Goal: Task Accomplishment & Management: Use online tool/utility

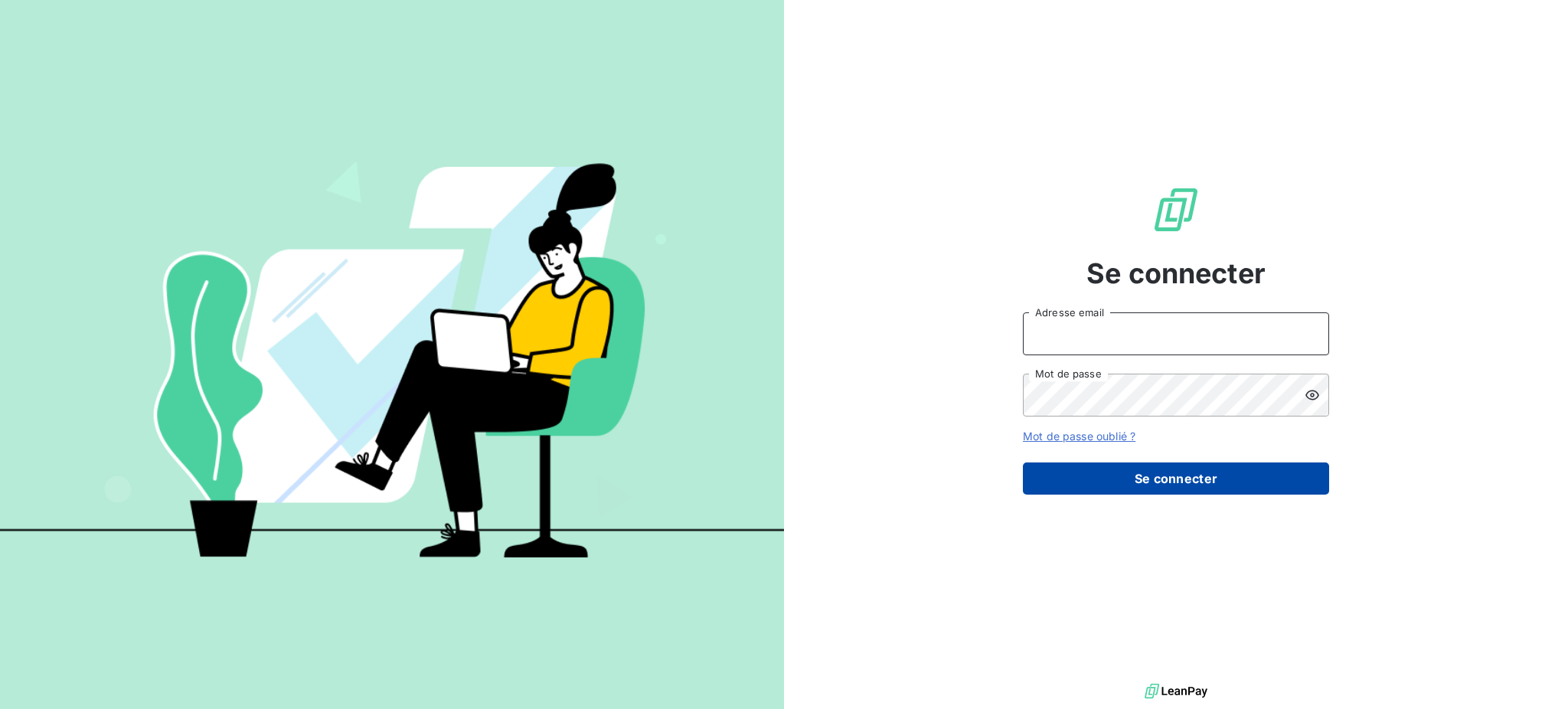
type input "[EMAIL_ADDRESS][PERSON_NAME][DOMAIN_NAME]"
click at [1161, 477] on button "Se connecter" at bounding box center [1176, 477] width 307 height 32
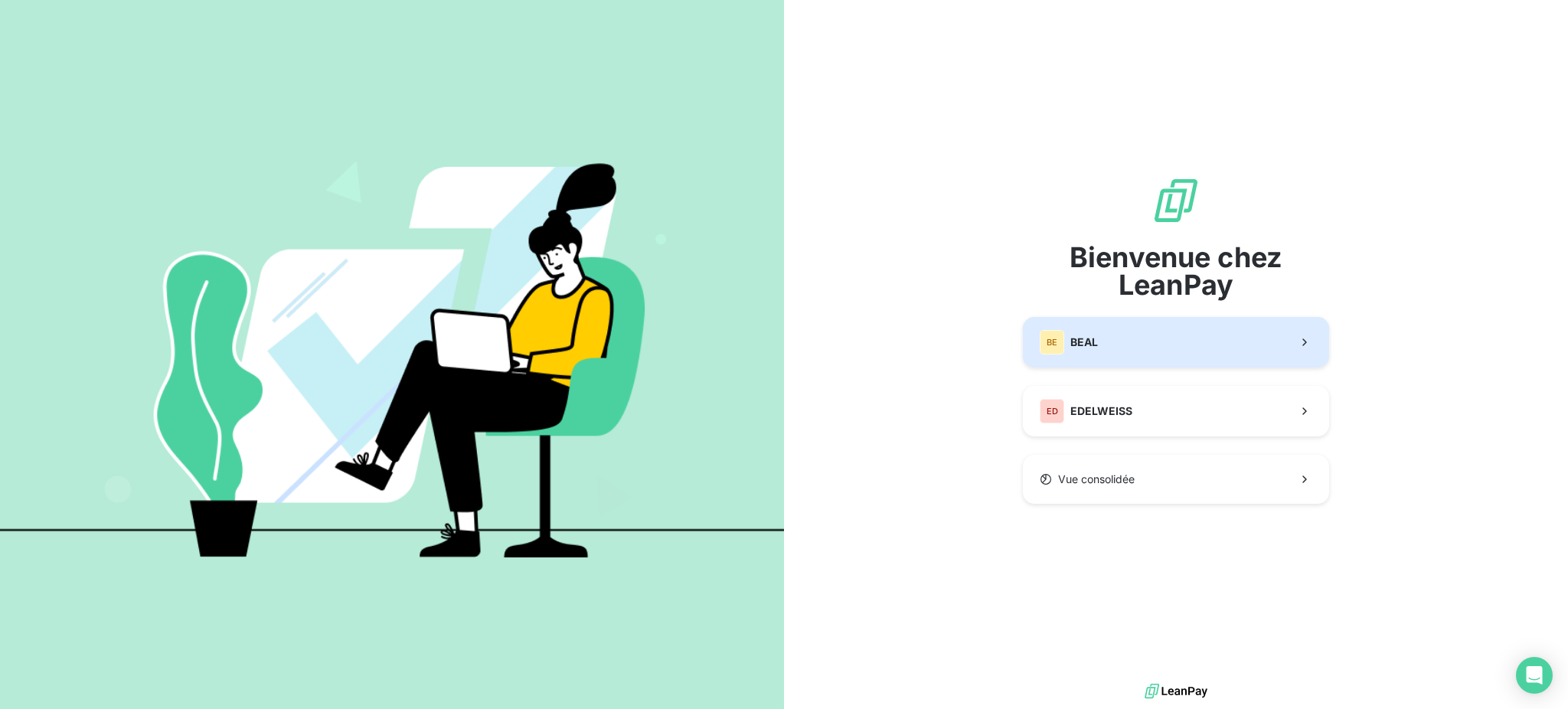
click at [1240, 360] on button "BE [PERSON_NAME]" at bounding box center [1176, 342] width 307 height 51
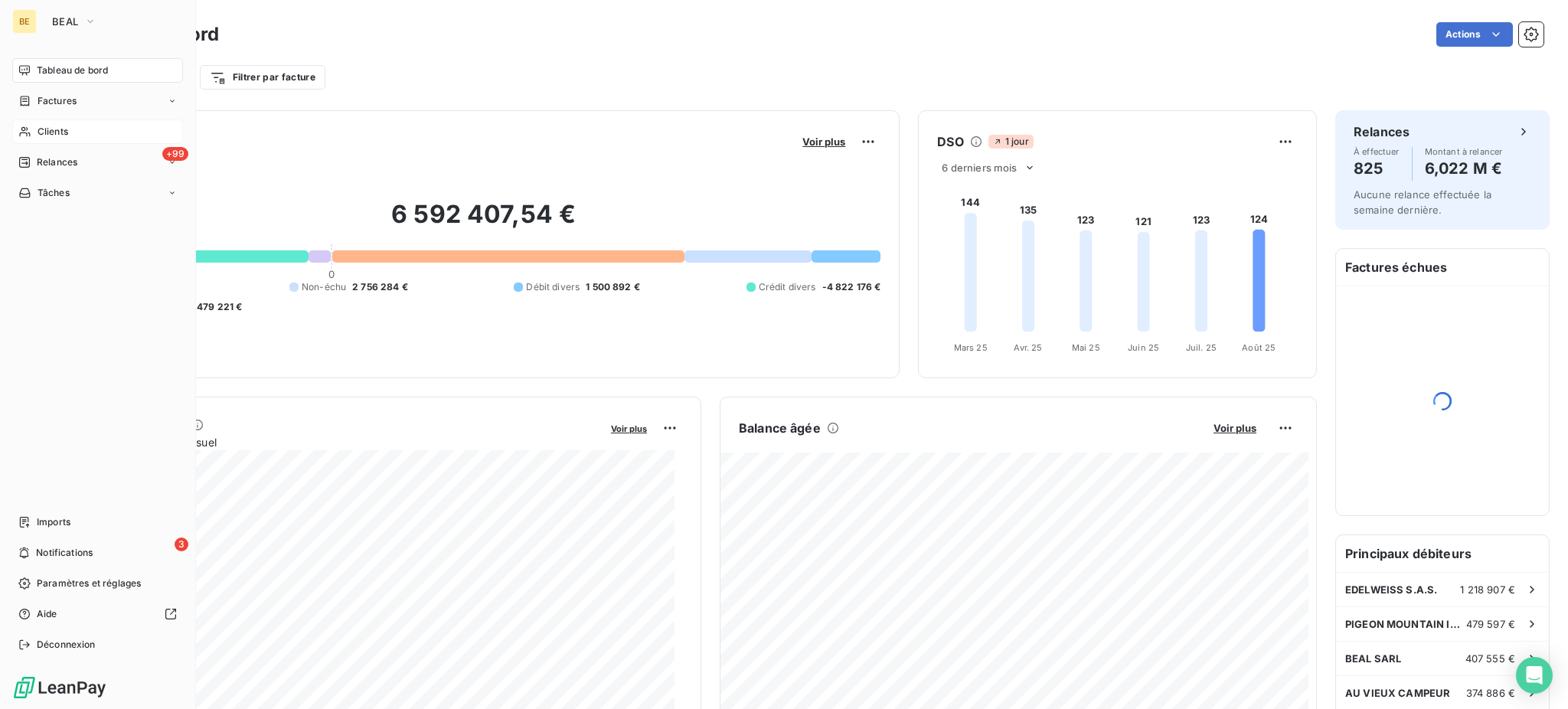
click at [26, 131] on icon at bounding box center [25, 132] width 13 height 12
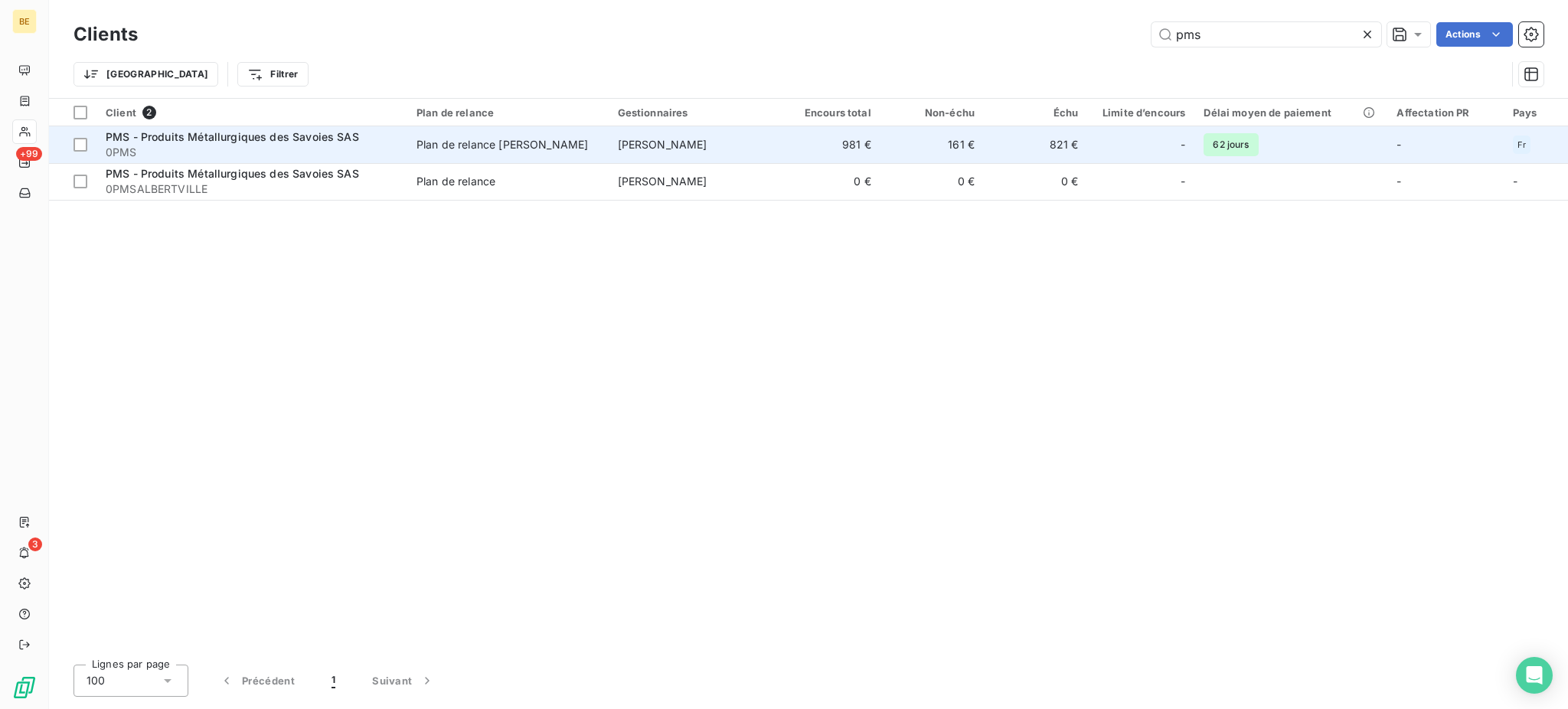
type input "pms"
click at [307, 141] on span "PMS - Produits Métallurgiques des Savoies SAS" at bounding box center [233, 136] width 254 height 13
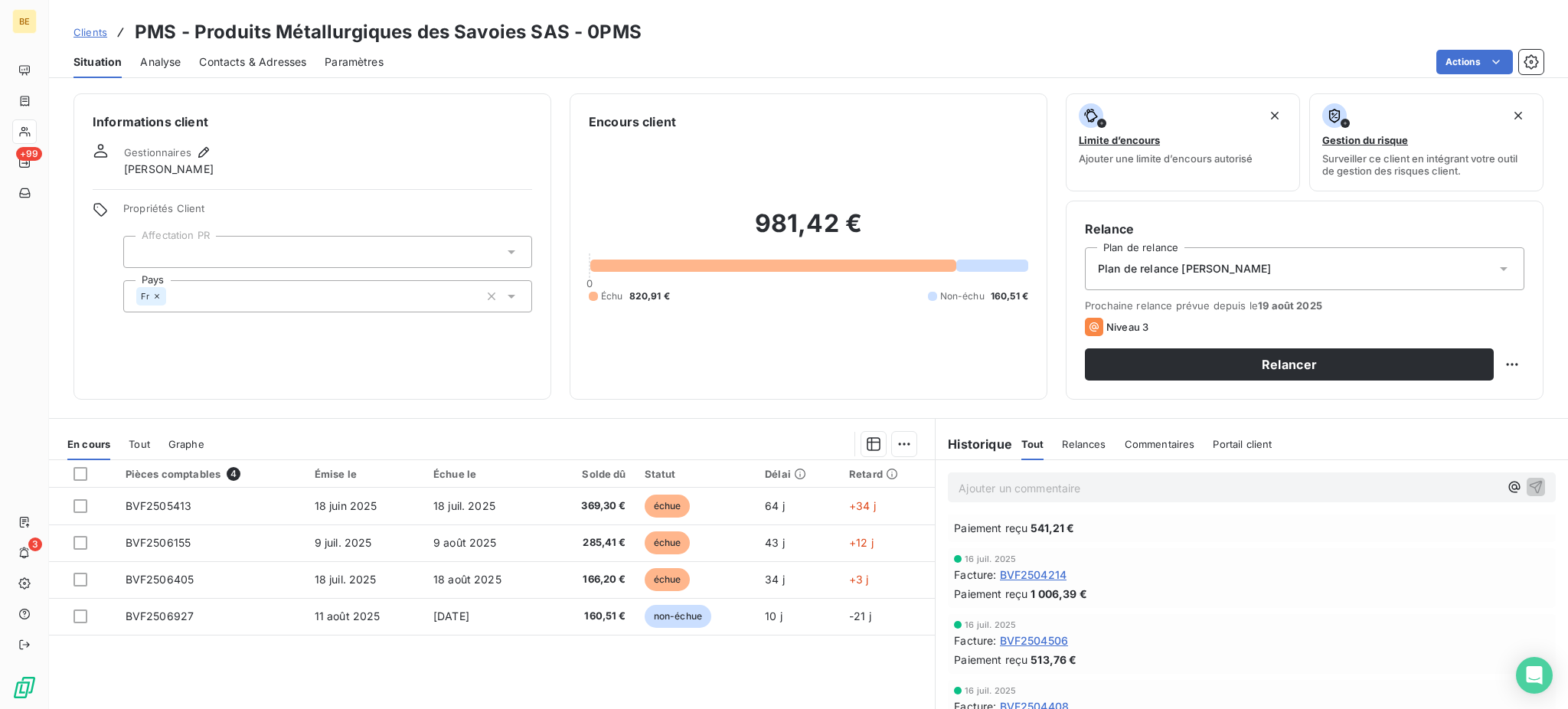
scroll to position [102, 0]
click at [1332, 363] on button "Relancer" at bounding box center [1289, 363] width 409 height 32
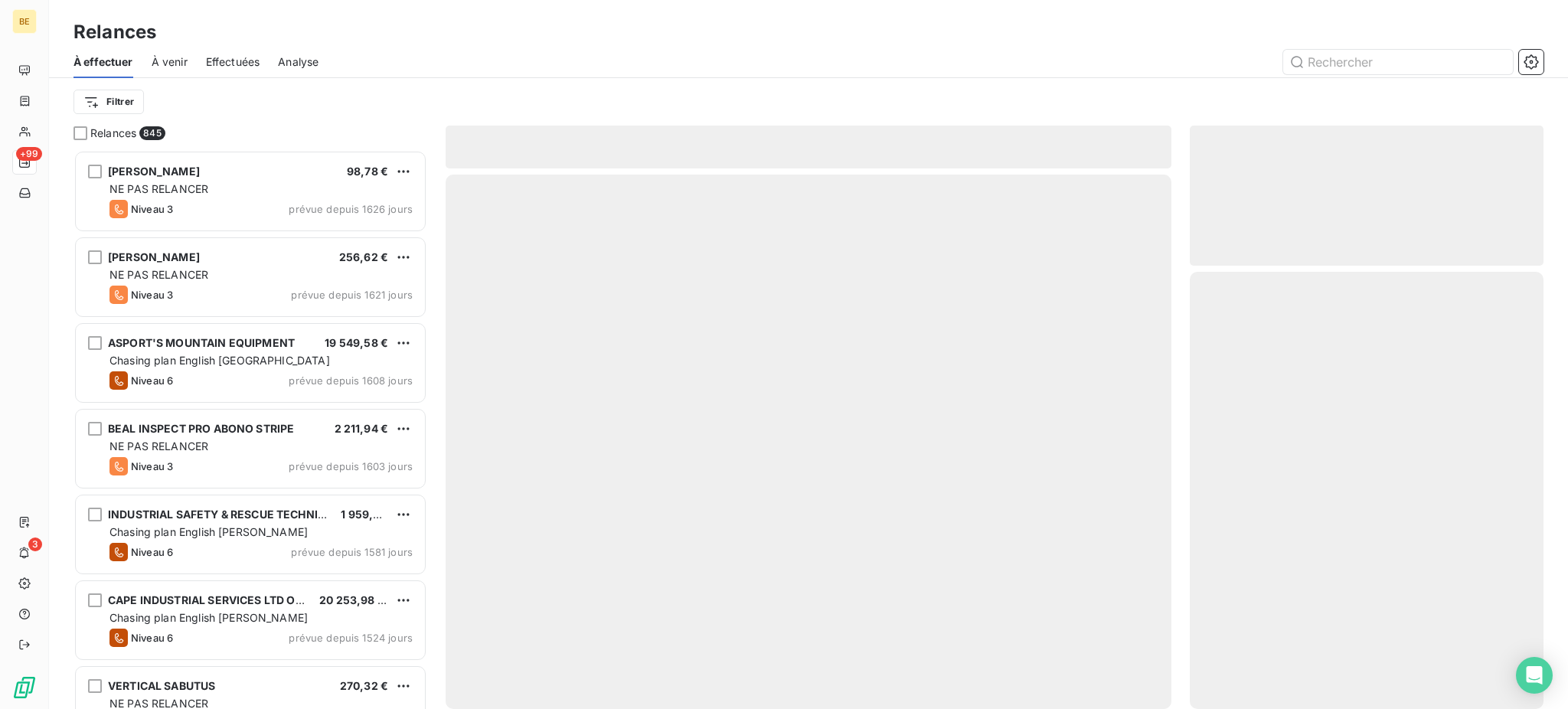
scroll to position [544, 337]
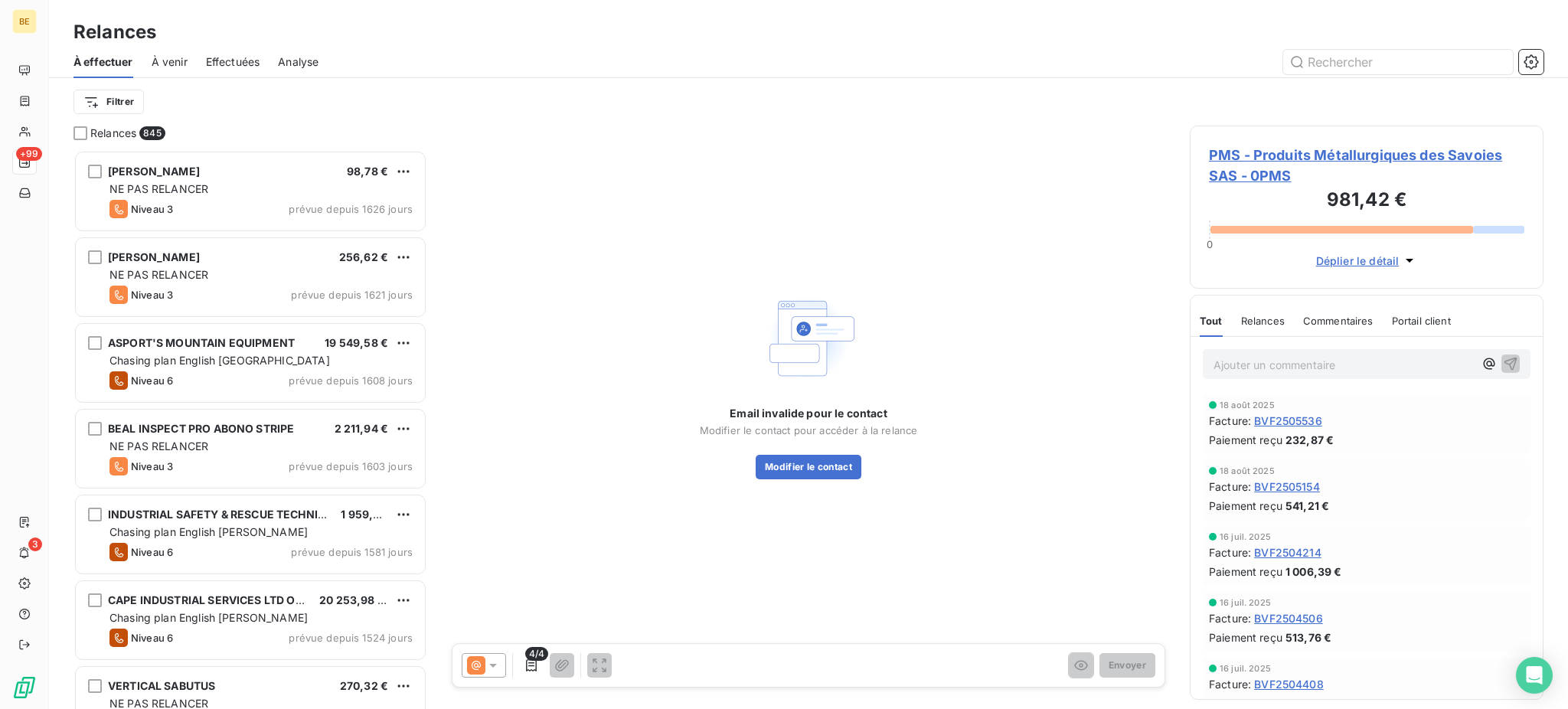
click at [490, 670] on icon at bounding box center [493, 665] width 15 height 15
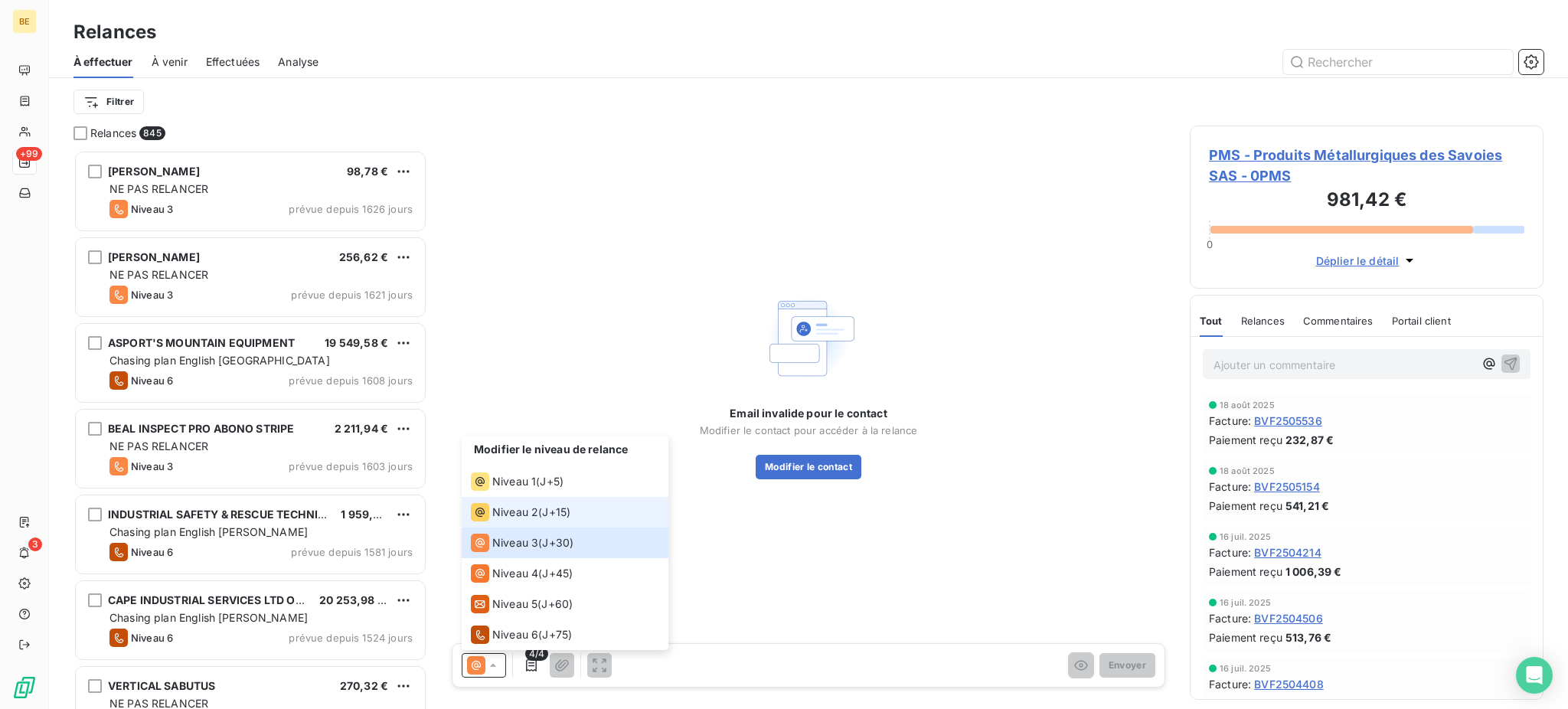
click at [565, 506] on span "J+15 )" at bounding box center [556, 512] width 28 height 15
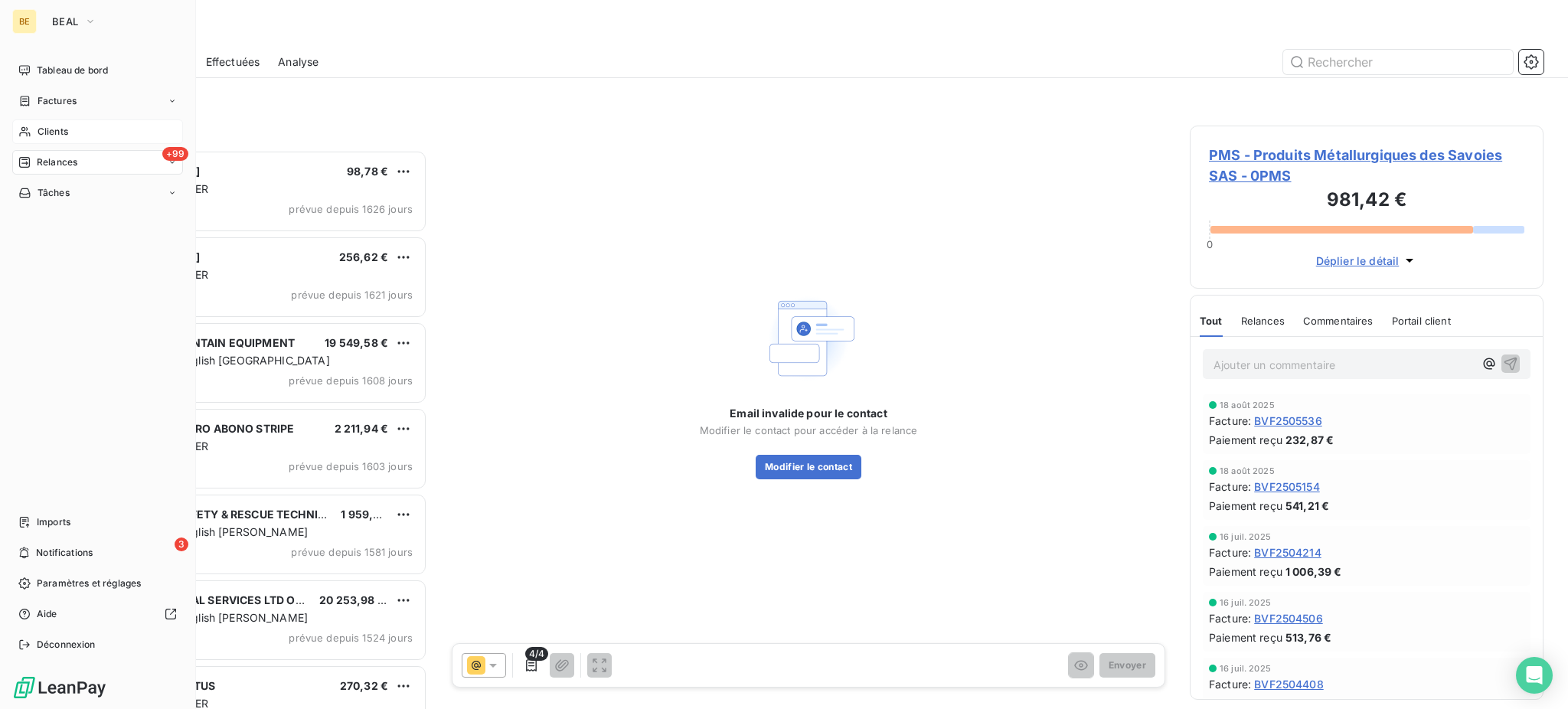
click at [56, 134] on span "Clients" at bounding box center [53, 132] width 31 height 13
